Goal: Information Seeking & Learning: Learn about a topic

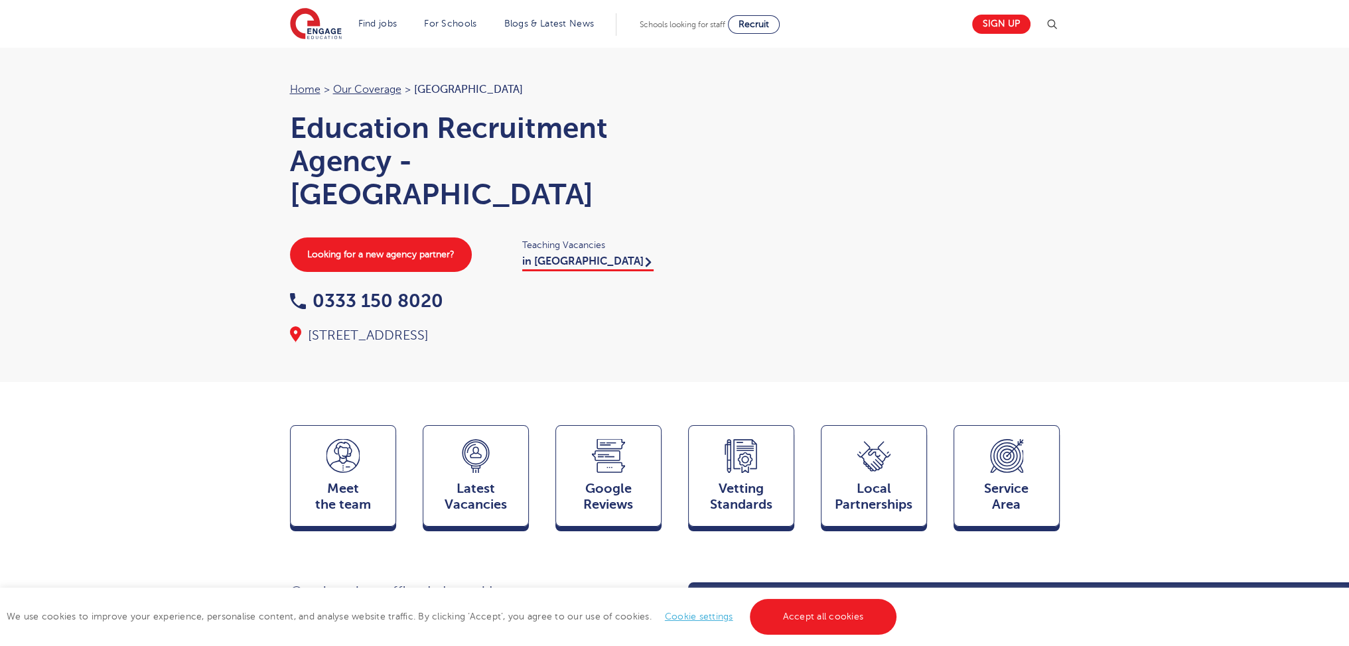
click at [380, 40] on section "Find jobs All vacancies We have one of the UK's largest database. and with hund…" at bounding box center [627, 24] width 674 height 48
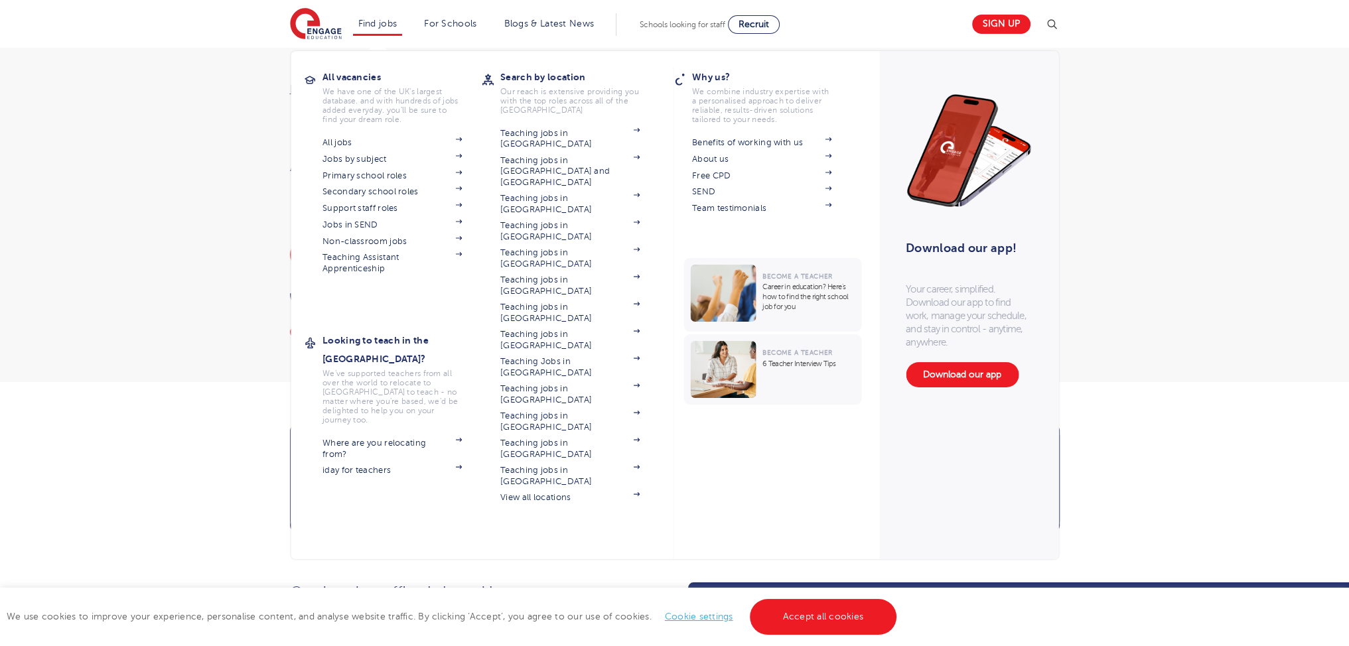
click at [380, 31] on li "Find jobs All vacancies We have one of the UK's largest database. and with hund…" at bounding box center [378, 24] width 50 height 23
click at [378, 230] on link "Jobs in SEND" at bounding box center [391, 225] width 139 height 11
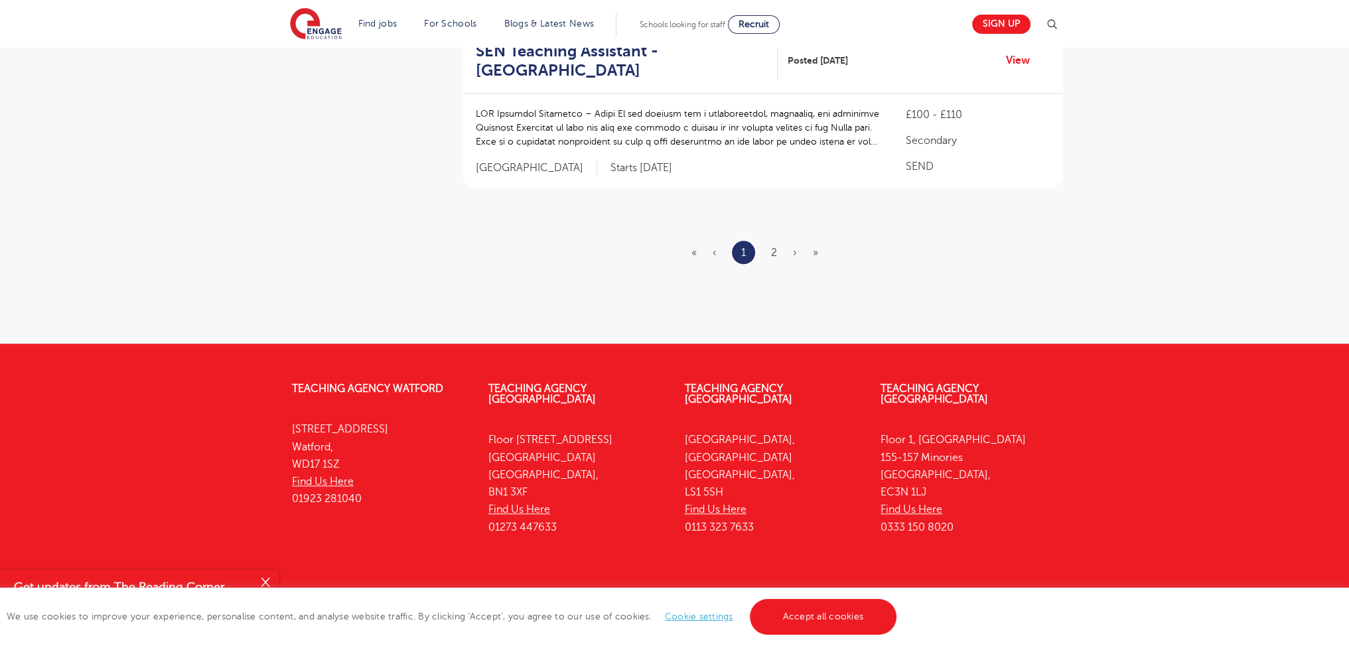
scroll to position [1736, 0]
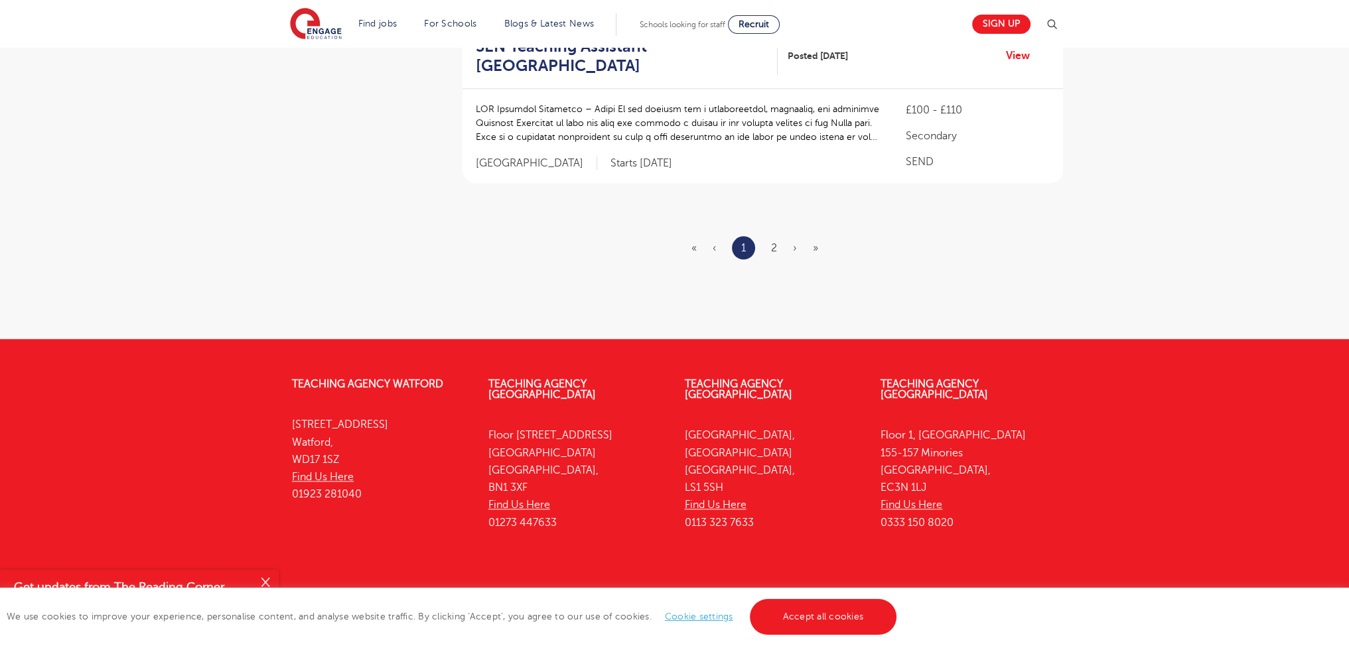
click at [769, 236] on ul "« ‹ 1 2 › »" at bounding box center [762, 247] width 143 height 23
click at [772, 242] on link "2" at bounding box center [774, 248] width 6 height 12
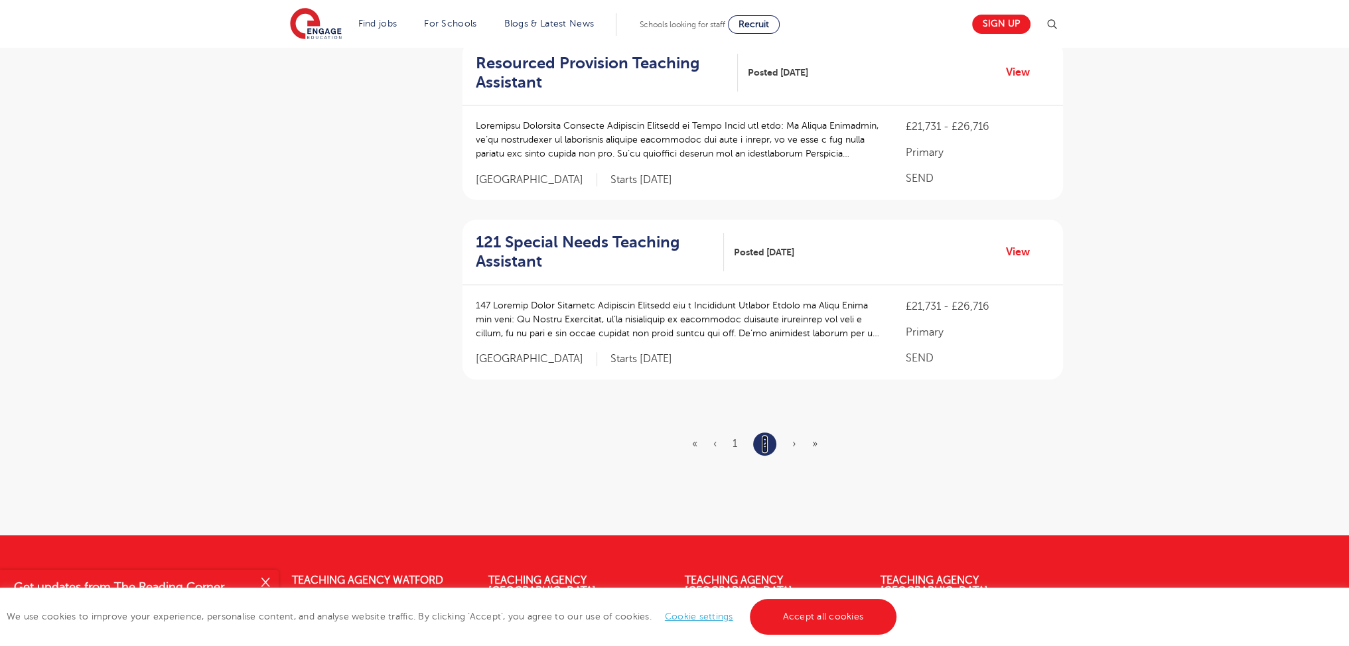
scroll to position [331, 0]
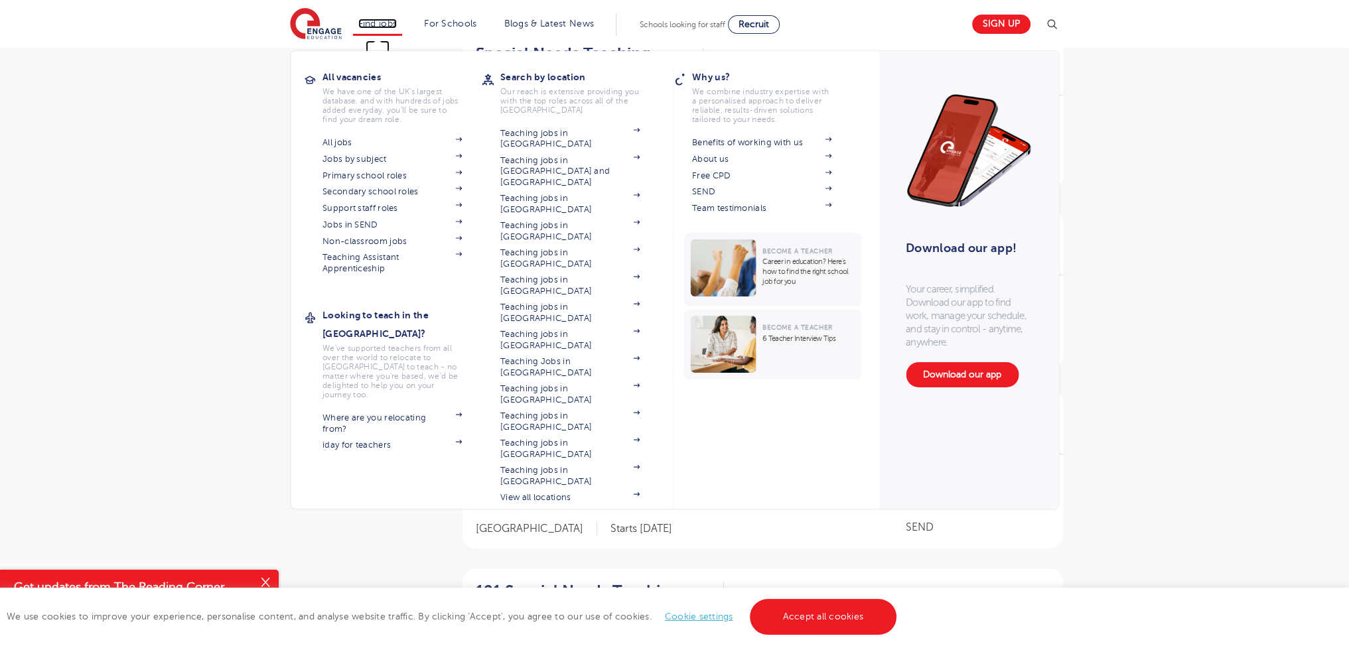
click at [387, 25] on link "Find jobs" at bounding box center [377, 24] width 39 height 10
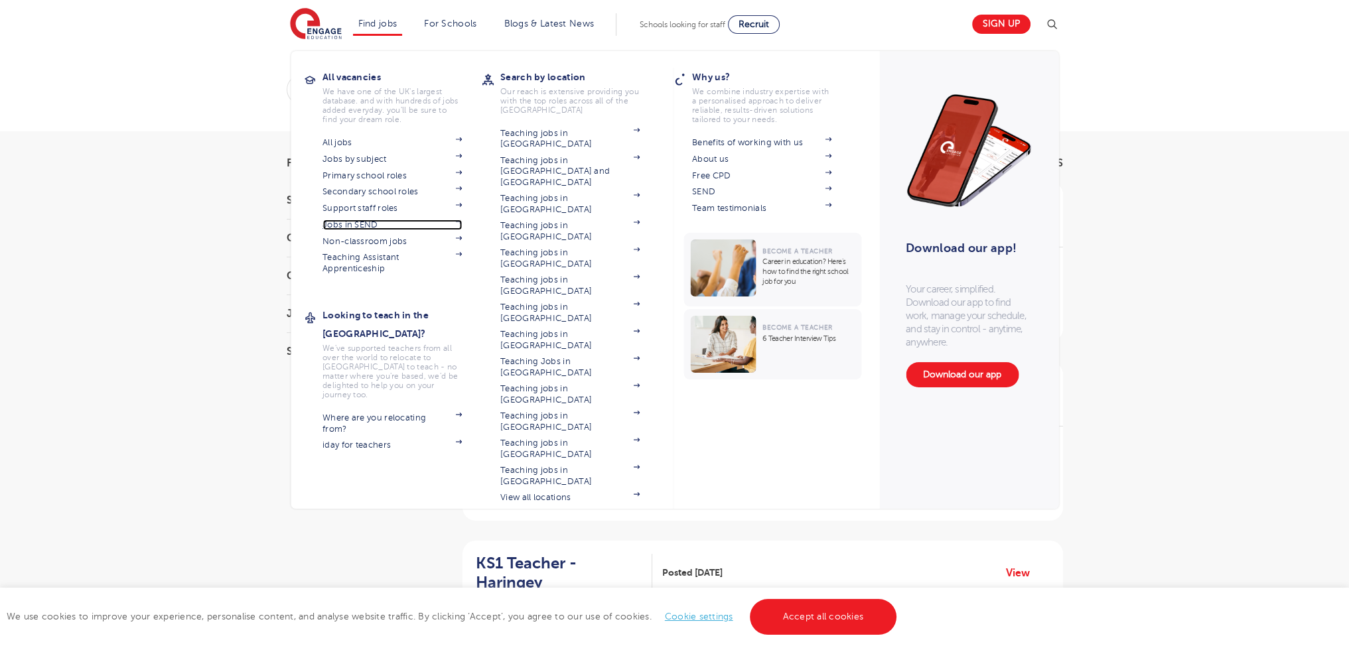
click at [371, 224] on link "Jobs in SEND" at bounding box center [391, 225] width 139 height 11
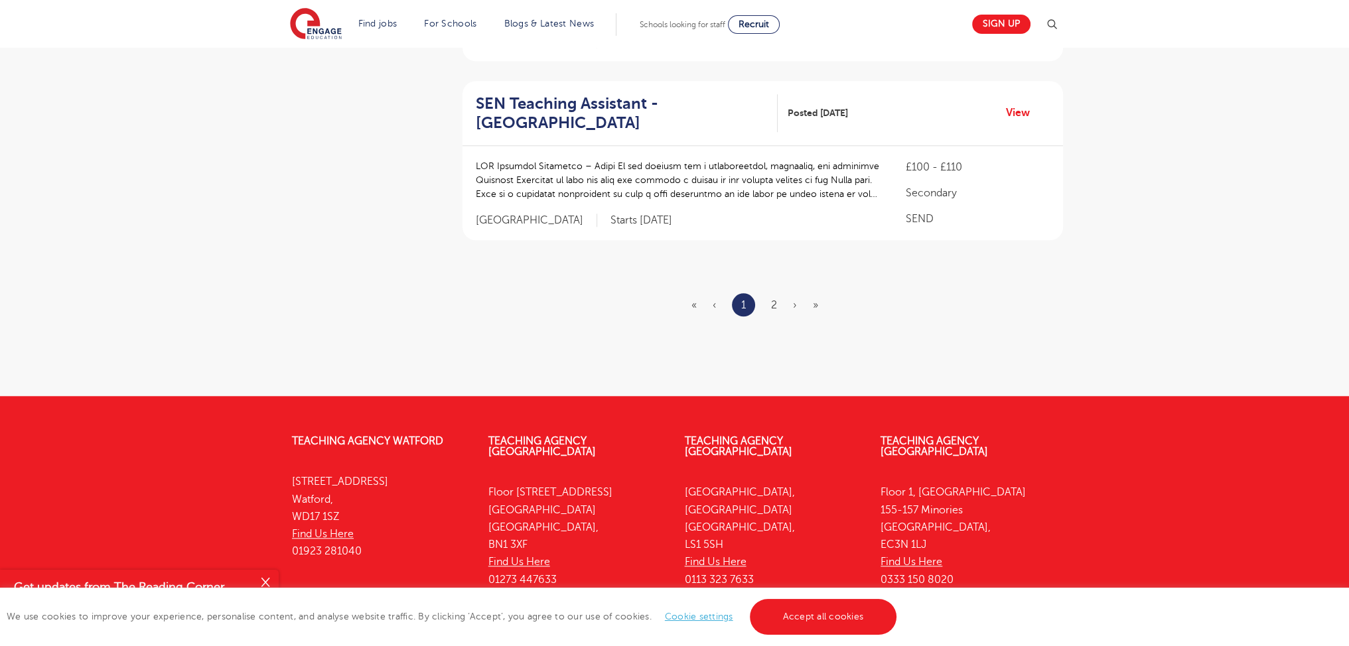
scroll to position [1701, 0]
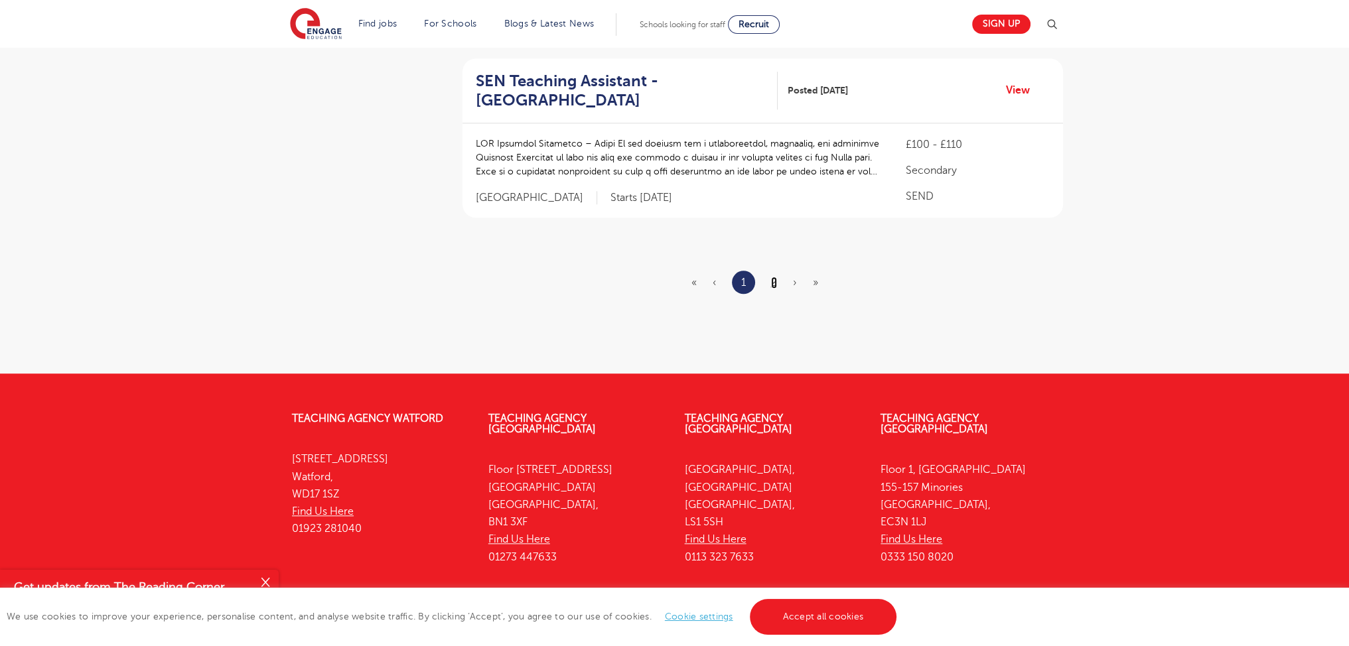
click at [776, 277] on link "2" at bounding box center [774, 283] width 6 height 12
